Goal: Task Accomplishment & Management: Manage account settings

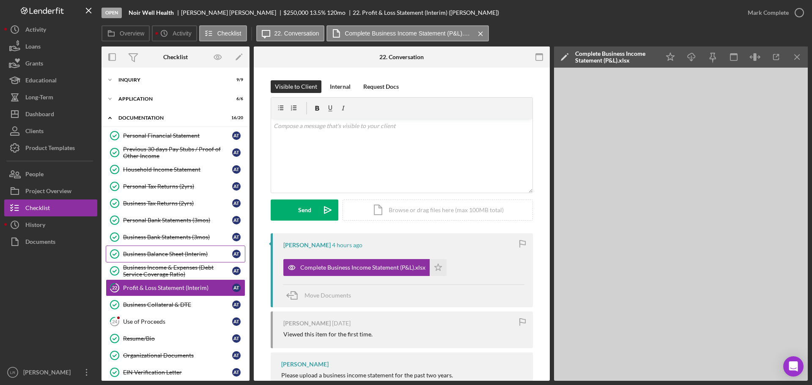
click at [152, 254] on div "Business Balance Sheet (Interim)" at bounding box center [177, 254] width 109 height 7
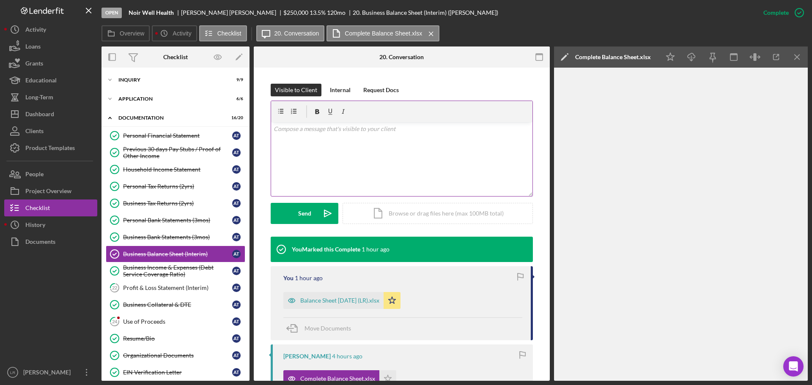
scroll to position [254, 0]
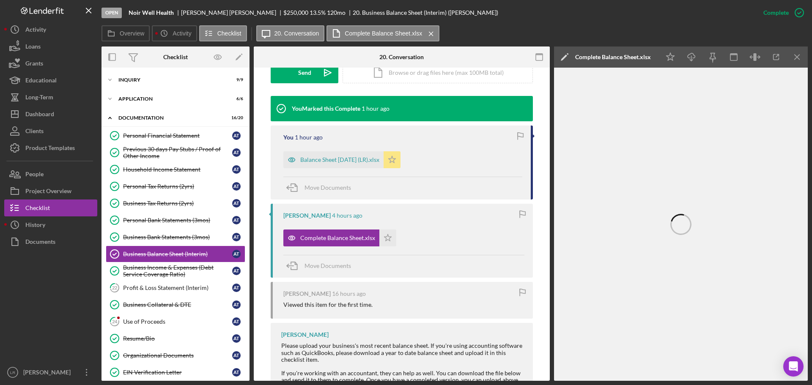
click at [392, 160] on icon "Icon/Star" at bounding box center [392, 159] width 17 height 17
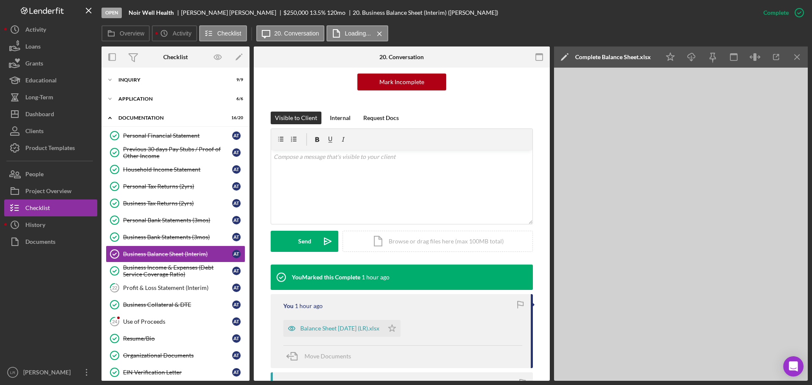
scroll to position [85, 0]
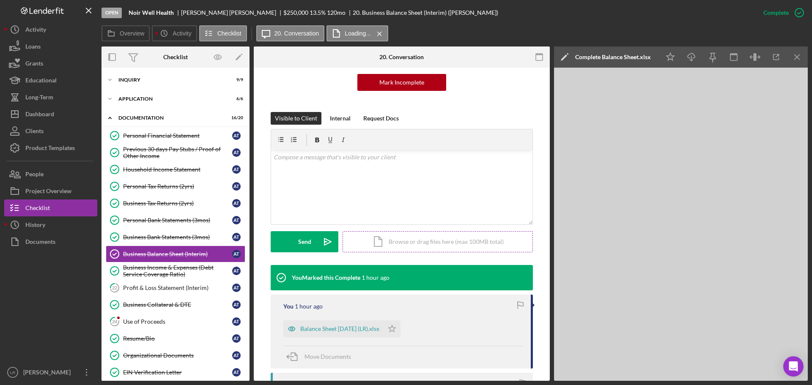
click at [409, 233] on div "Icon/Document Browse or drag files here (max 100MB total) Tap to choose files o…" at bounding box center [438, 241] width 190 height 21
click at [303, 232] on div "Upload" at bounding box center [304, 241] width 19 height 21
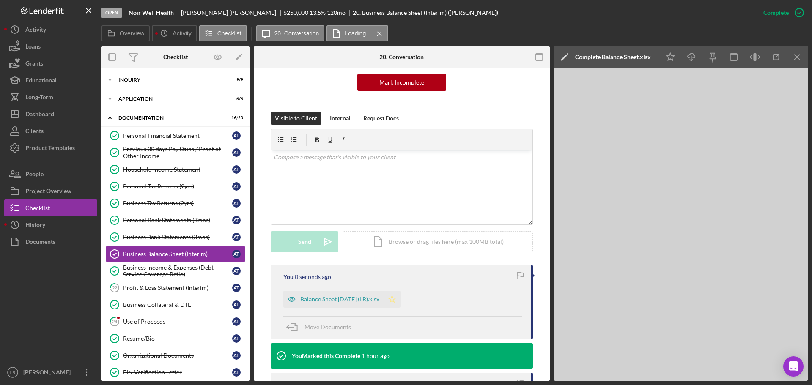
click at [390, 298] on icon "Icon/Star" at bounding box center [392, 299] width 17 height 17
click at [157, 139] on div "Personal Financial Statement" at bounding box center [177, 135] width 109 height 7
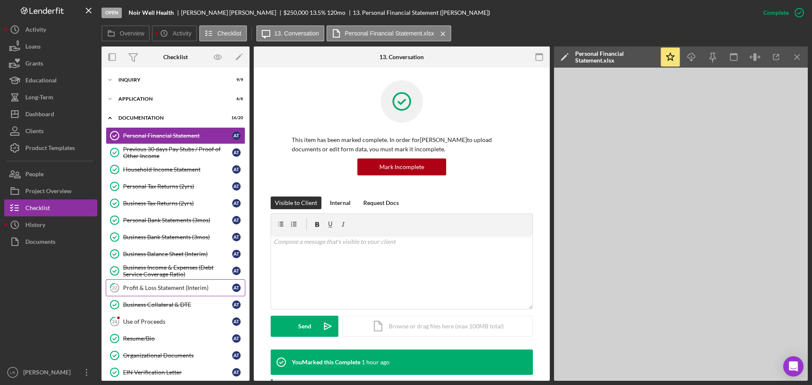
click at [162, 288] on div "Profit & Loss Statement (Interim)" at bounding box center [177, 288] width 109 height 7
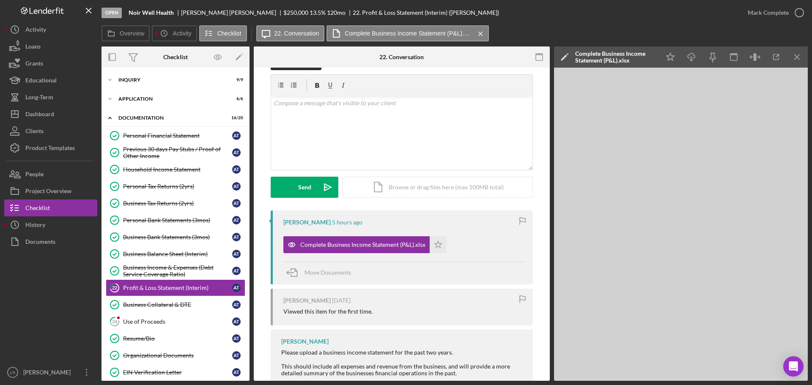
scroll to position [42, 0]
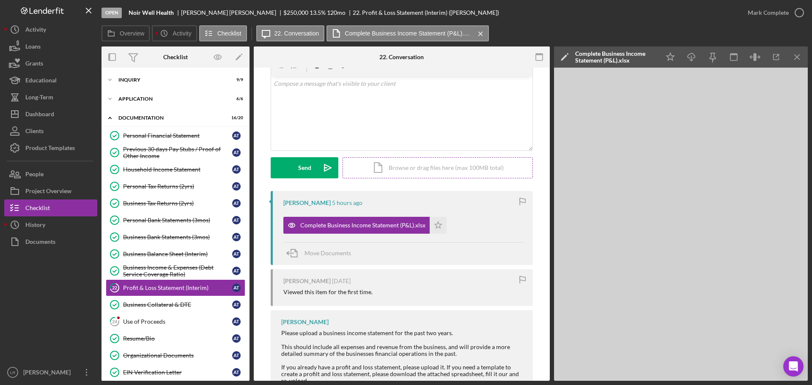
click at [399, 168] on div "Icon/Document Browse or drag files here (max 100MB total) Tap to choose files o…" at bounding box center [438, 167] width 190 height 21
click at [300, 165] on div "Upload" at bounding box center [304, 167] width 19 height 21
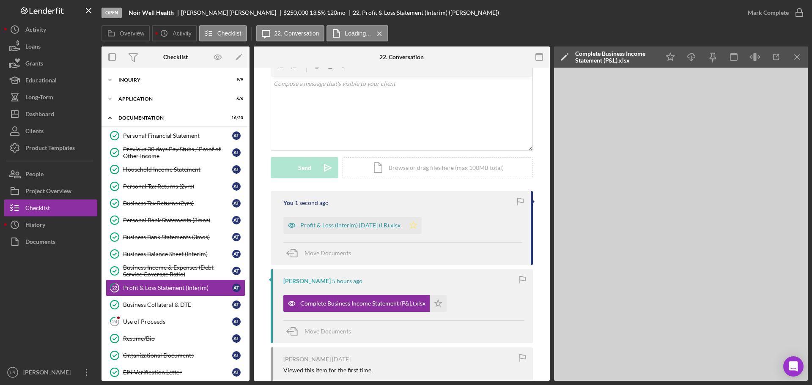
click at [416, 224] on icon "Icon/Star" at bounding box center [413, 225] width 17 height 17
click at [668, 58] on icon "Icon/Star" at bounding box center [670, 57] width 19 height 19
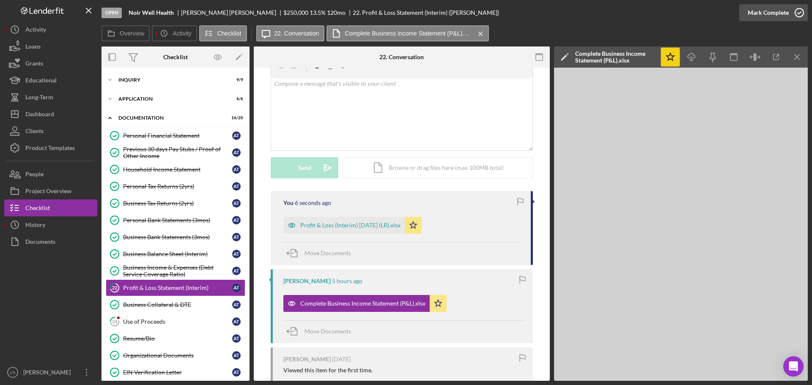
click at [797, 12] on icon "button" at bounding box center [799, 12] width 21 height 21
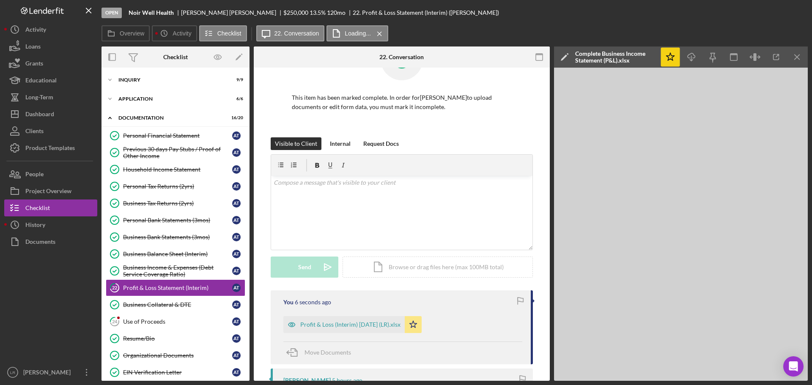
scroll to position [158, 0]
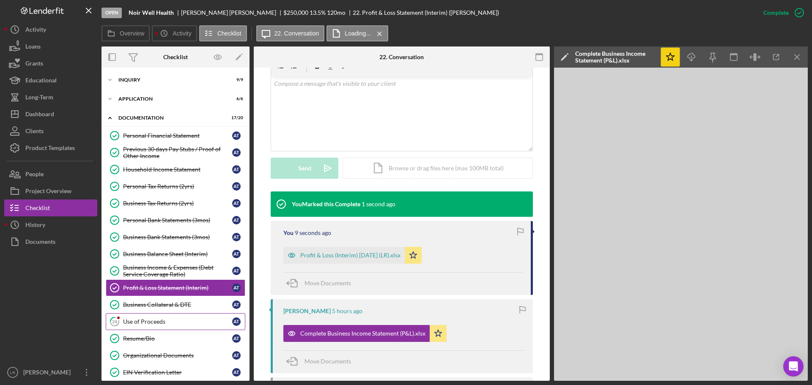
click at [163, 319] on div "Use of Proceeds" at bounding box center [177, 322] width 109 height 7
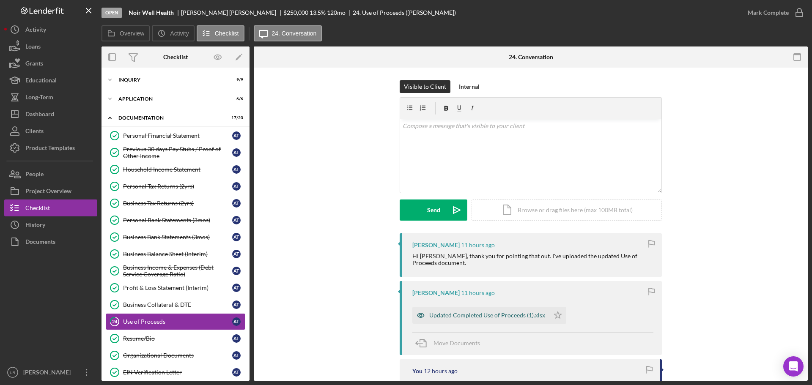
click at [462, 317] on div "Updated Completed Use of Proceeds (1).xlsx" at bounding box center [488, 315] width 116 height 7
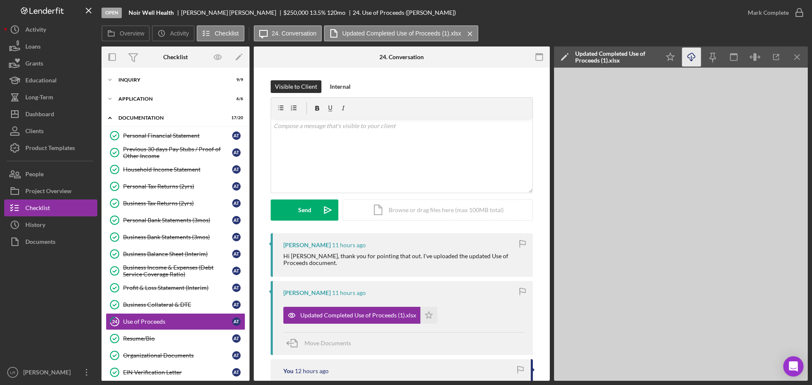
click at [691, 59] on icon "Icon/Download" at bounding box center [692, 57] width 19 height 19
click at [157, 283] on link "Profit & Loss Statement (Interim) Profit & Loss Statement (Interim) A T" at bounding box center [176, 288] width 140 height 17
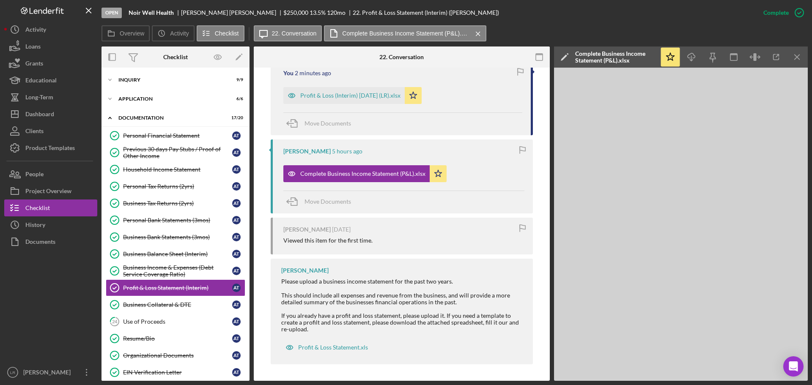
scroll to position [319, 0]
click at [433, 180] on icon "Icon/Star" at bounding box center [438, 173] width 17 height 17
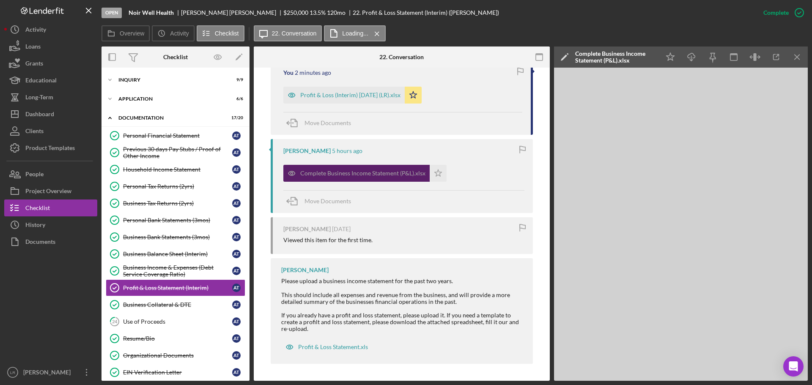
click at [394, 177] on div "Complete Business Income Statement (P&L).xlsx" at bounding box center [362, 173] width 125 height 7
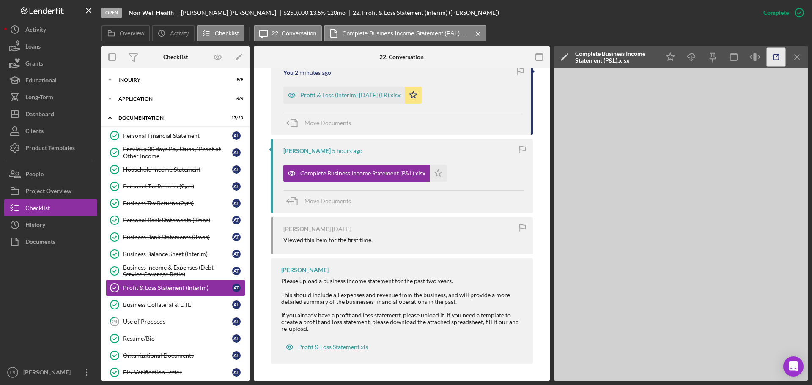
click at [779, 61] on icon "button" at bounding box center [776, 57] width 19 height 19
click at [169, 169] on div "Household Income Statement" at bounding box center [177, 169] width 109 height 7
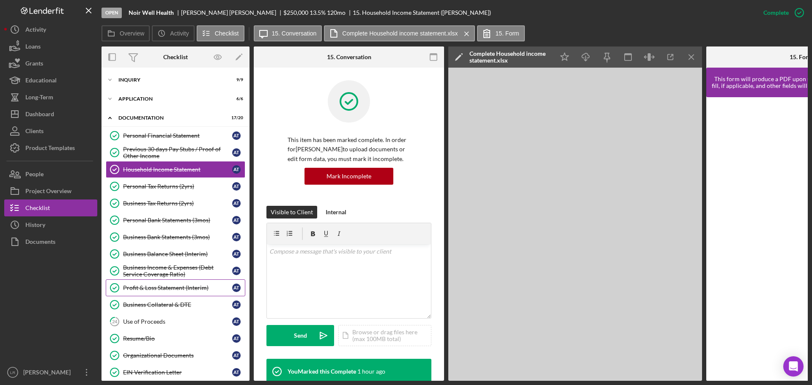
click at [142, 289] on div "Profit & Loss Statement (Interim)" at bounding box center [177, 288] width 109 height 7
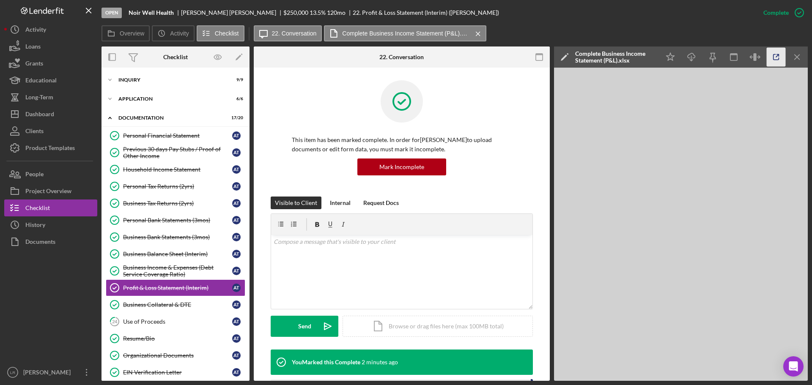
click at [776, 58] on icon "button" at bounding box center [776, 57] width 19 height 19
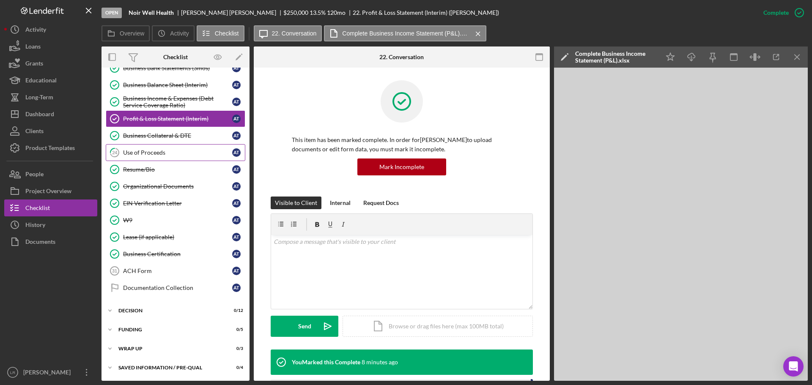
click at [172, 148] on link "24 Use of Proceeds A T" at bounding box center [176, 152] width 140 height 17
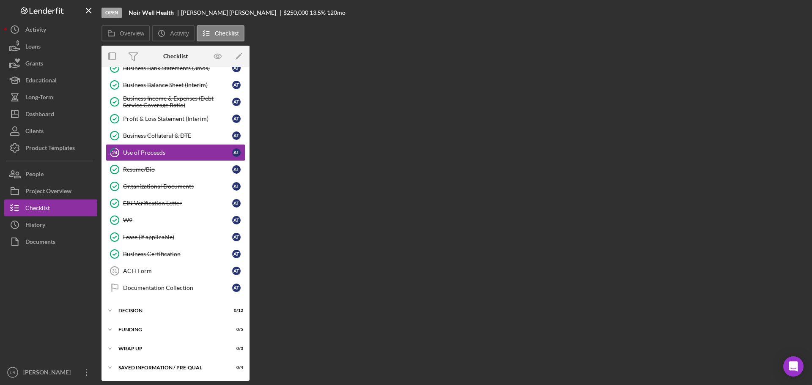
scroll to position [169, 0]
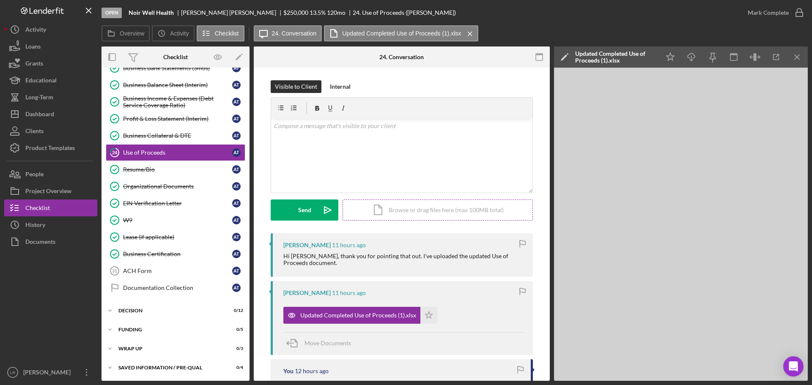
click at [431, 214] on div "Icon/Document Browse or drag files here (max 100MB total) Tap to choose files o…" at bounding box center [438, 210] width 190 height 21
click at [314, 211] on button "Upload Icon/Upload" at bounding box center [305, 210] width 68 height 21
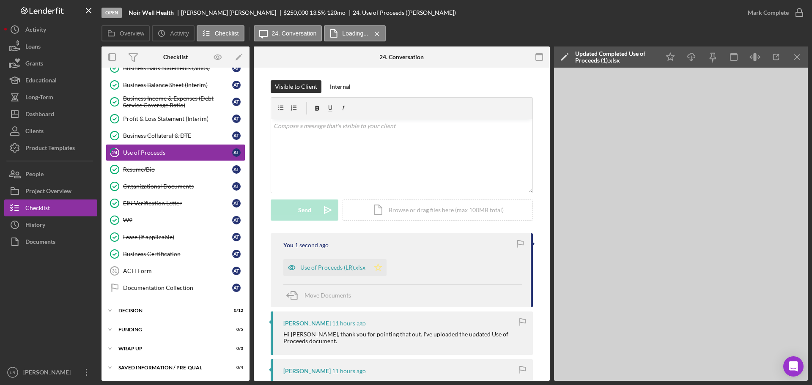
click at [379, 267] on polygon "button" at bounding box center [378, 267] width 7 height 7
click at [798, 10] on icon "button" at bounding box center [799, 12] width 21 height 21
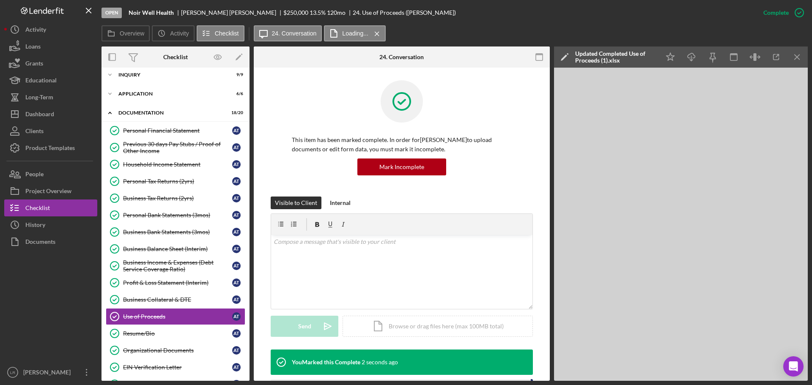
scroll to position [0, 0]
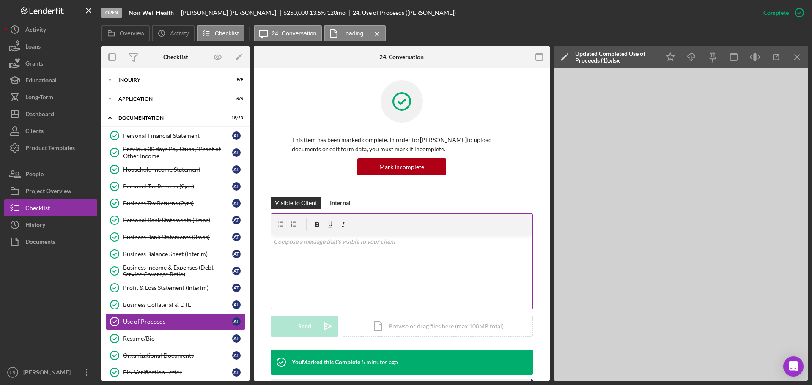
click at [342, 273] on div "v Color teal Color pink Remove color Add row above Add row below Add column bef…" at bounding box center [402, 272] width 262 height 74
click at [305, 327] on div "Upload" at bounding box center [304, 326] width 19 height 21
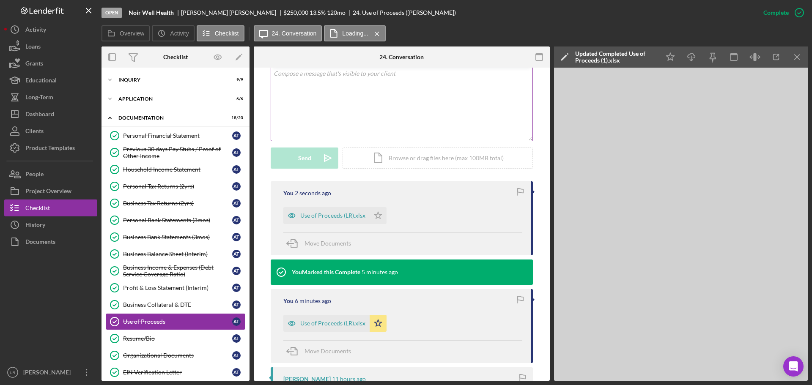
scroll to position [169, 0]
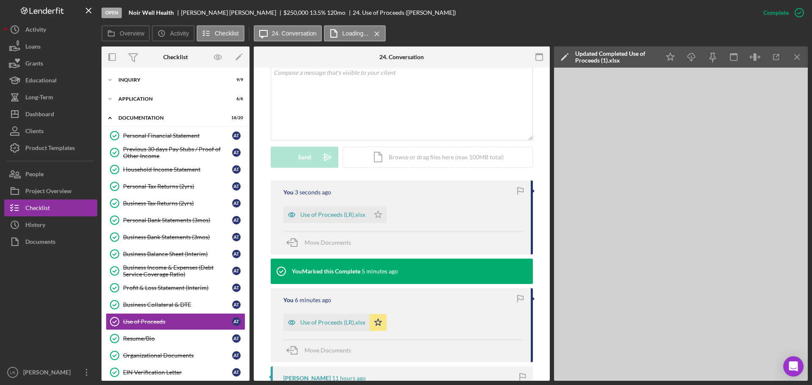
click at [377, 215] on icon "Icon/Star" at bounding box center [378, 214] width 17 height 17
click at [376, 321] on icon "Icon/Star" at bounding box center [378, 322] width 17 height 17
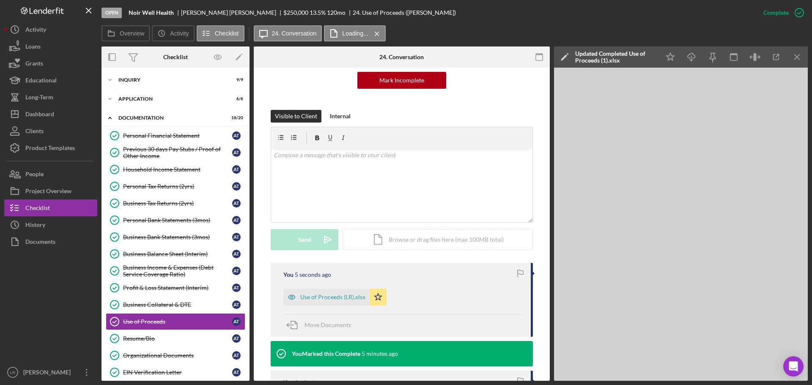
scroll to position [85, 0]
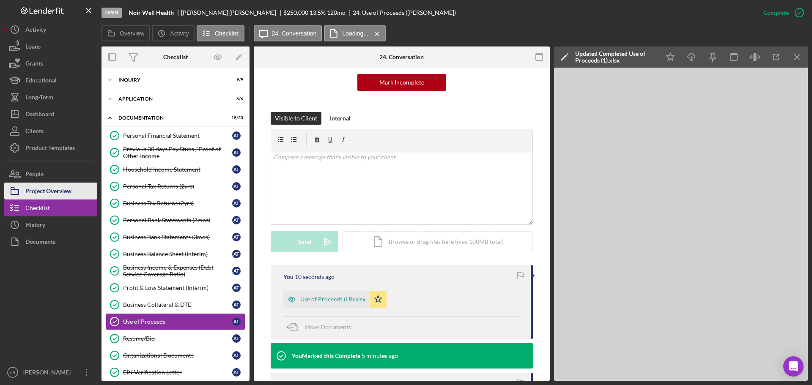
click at [72, 190] on button "Project Overview" at bounding box center [50, 191] width 93 height 17
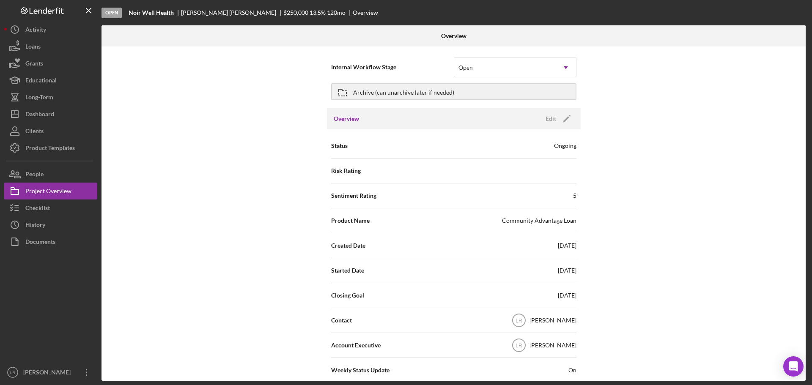
click at [543, 321] on div "[PERSON_NAME]" at bounding box center [553, 321] width 47 height 8
click at [564, 122] on icon "Icon/Edit" at bounding box center [566, 118] width 21 height 21
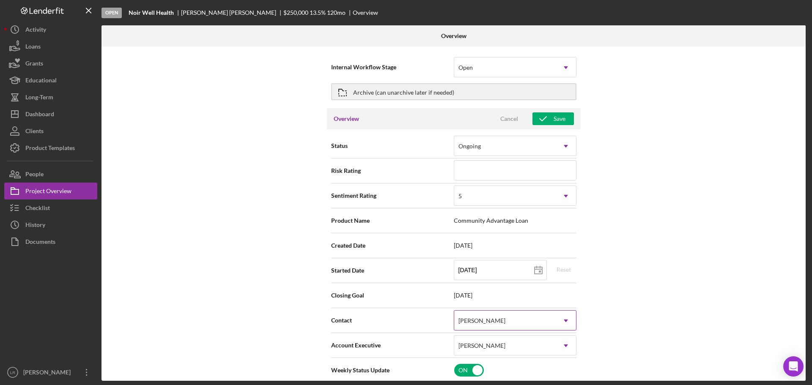
click at [492, 324] on div "[PERSON_NAME]" at bounding box center [482, 321] width 47 height 7
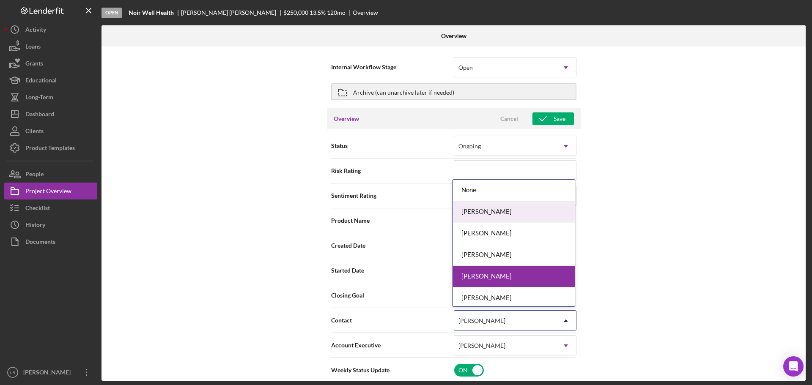
click at [486, 216] on div "Dale Owen" at bounding box center [514, 212] width 122 height 22
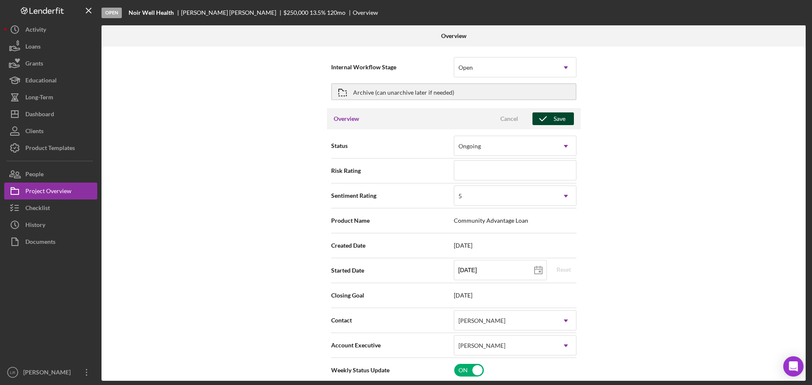
click at [554, 116] on div "Save" at bounding box center [560, 119] width 12 height 13
type textarea "Here's a snapshot of information that has been fully approved, as well as the i…"
